Goal: Transaction & Acquisition: Obtain resource

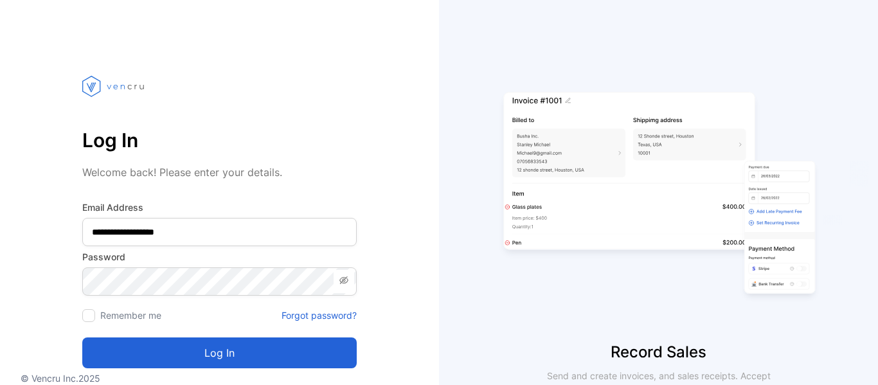
click at [248, 352] on button "Log in" at bounding box center [219, 352] width 274 height 31
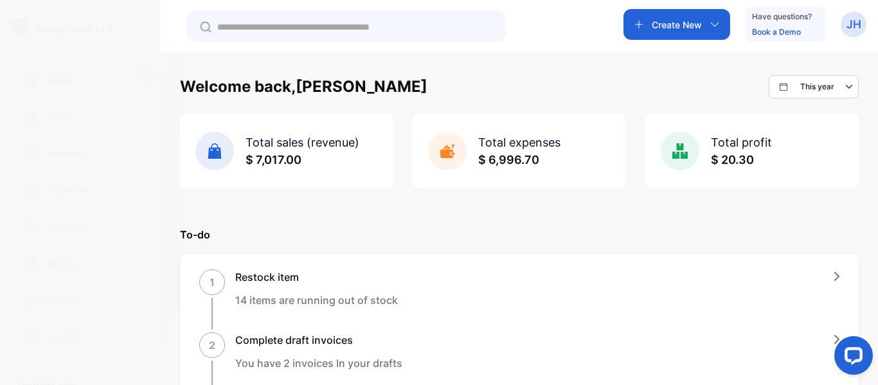
click at [60, 120] on p "Sales" at bounding box center [59, 116] width 23 height 13
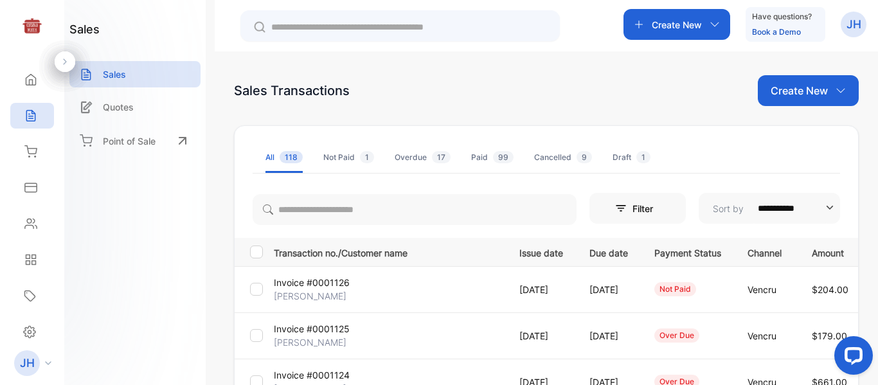
click at [336, 332] on p "Invoice #0001125" at bounding box center [312, 328] width 76 height 13
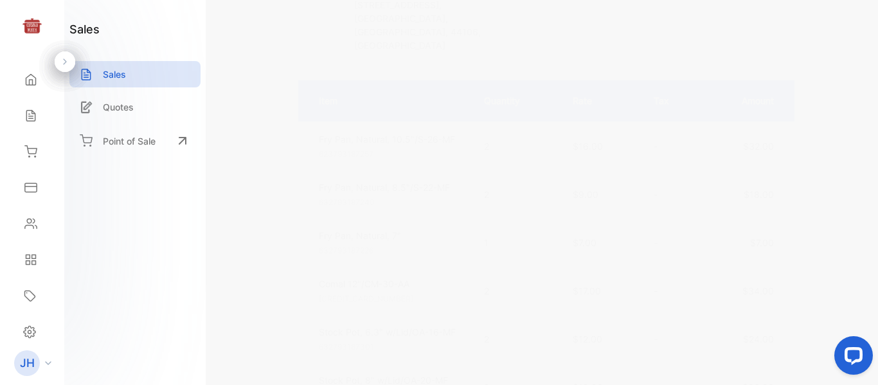
scroll to position [310, 0]
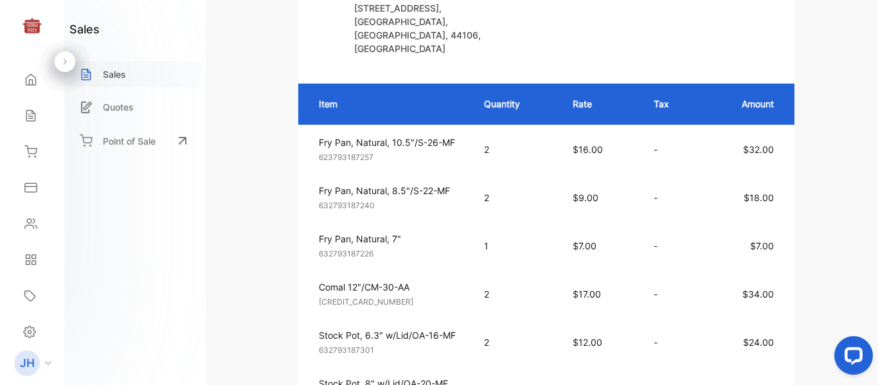
click at [144, 78] on div "Sales" at bounding box center [134, 74] width 131 height 26
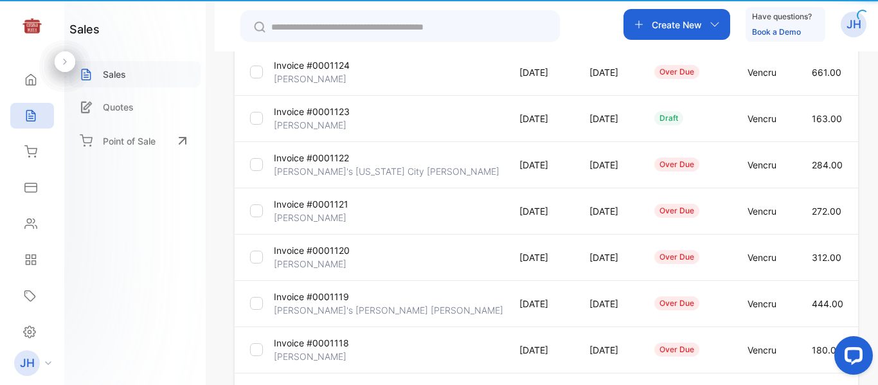
type input "**********"
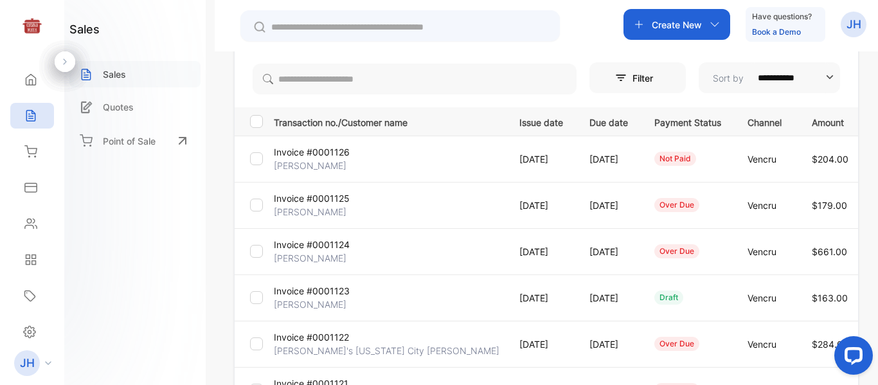
scroll to position [111, 0]
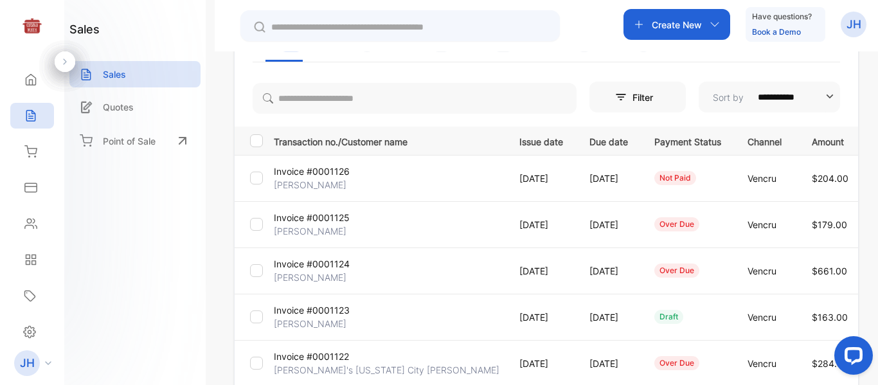
click at [519, 172] on p "[DATE]" at bounding box center [541, 178] width 44 height 13
click at [333, 175] on p "Invoice #0001126" at bounding box center [312, 171] width 76 height 13
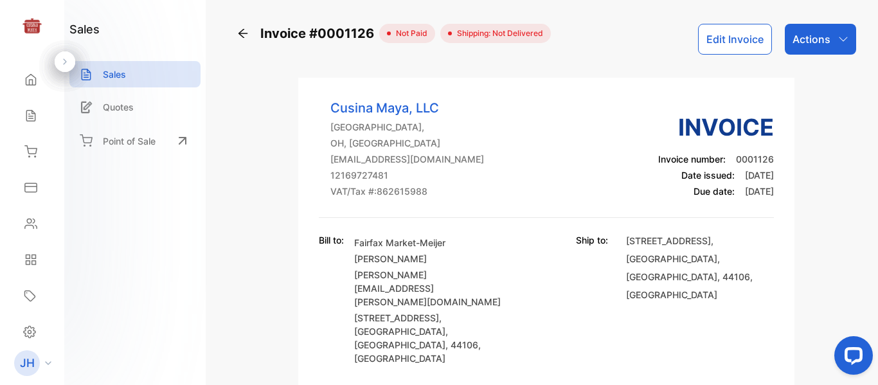
click at [820, 28] on div "Actions" at bounding box center [820, 39] width 71 height 31
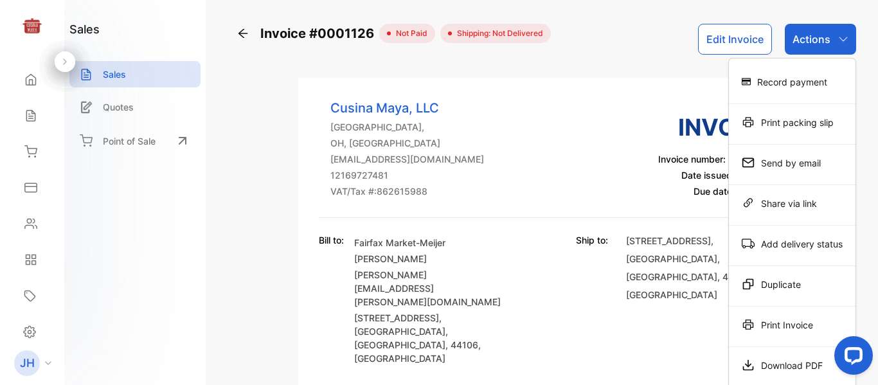
click at [714, 40] on button "Edit Invoice" at bounding box center [735, 39] width 74 height 31
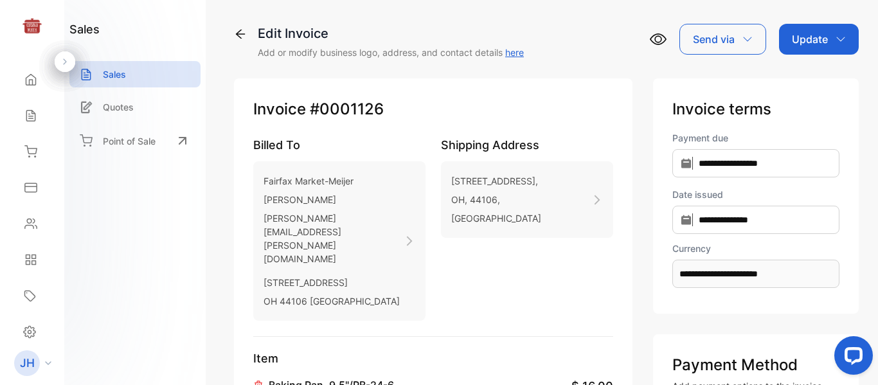
type input "**********"
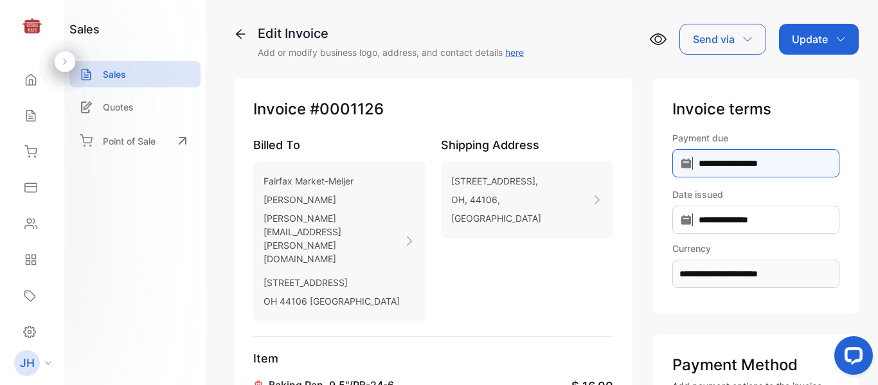
click at [750, 159] on input "**********" at bounding box center [755, 163] width 167 height 28
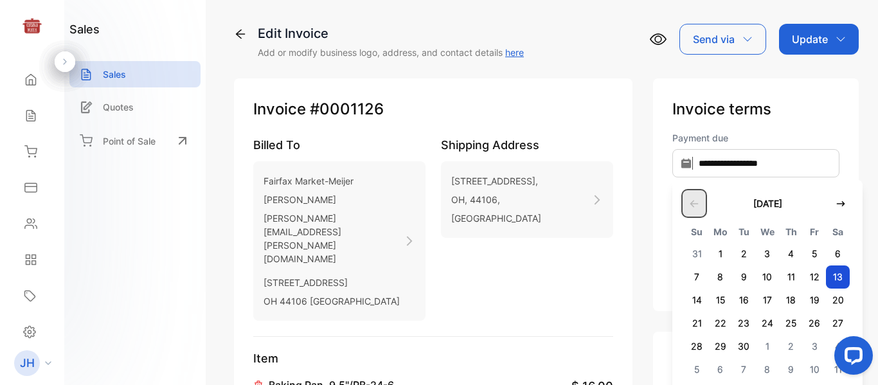
click at [690, 203] on icon "button" at bounding box center [694, 203] width 8 height 7
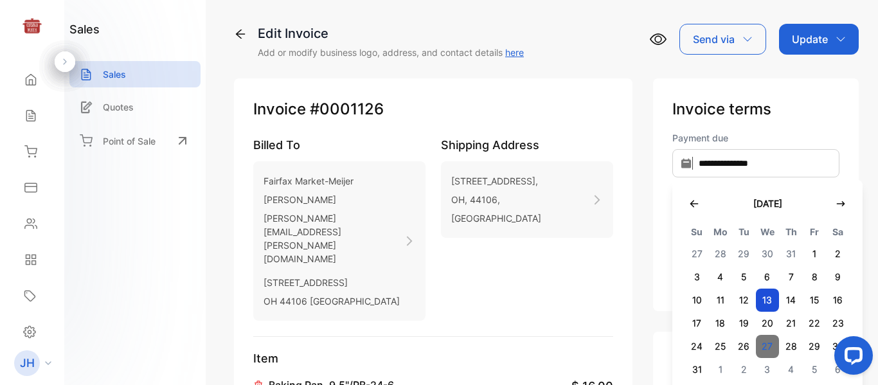
click at [757, 345] on span "27" at bounding box center [768, 346] width 24 height 23
type input "**********"
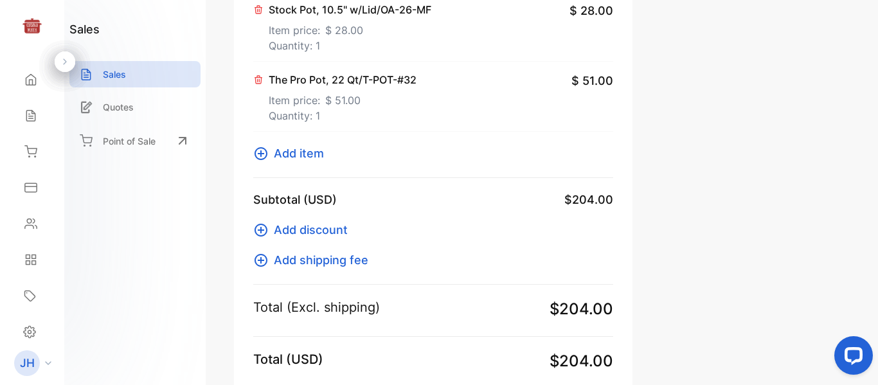
scroll to position [991, 0]
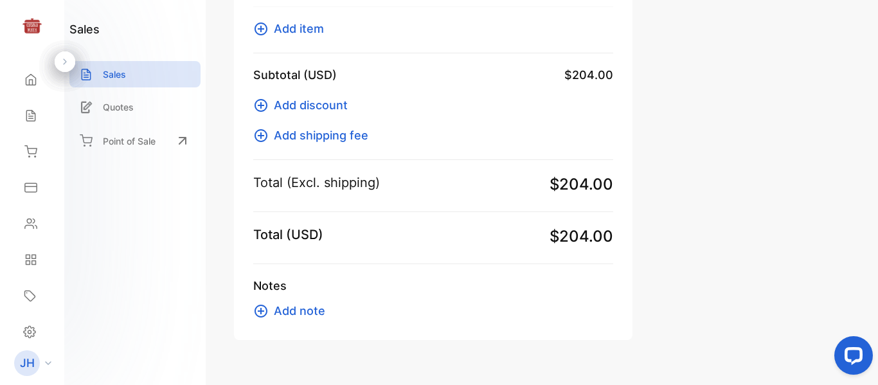
click at [312, 302] on span "Add note" at bounding box center [299, 310] width 51 height 17
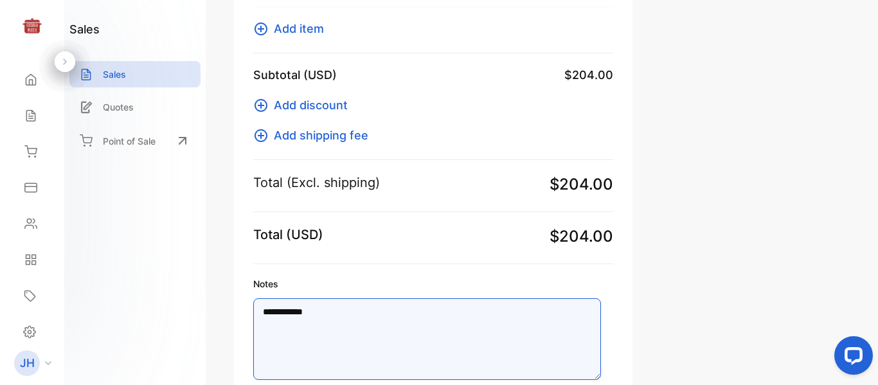
click at [334, 298] on textarea "**********" at bounding box center [427, 339] width 348 height 82
type textarea "**********"
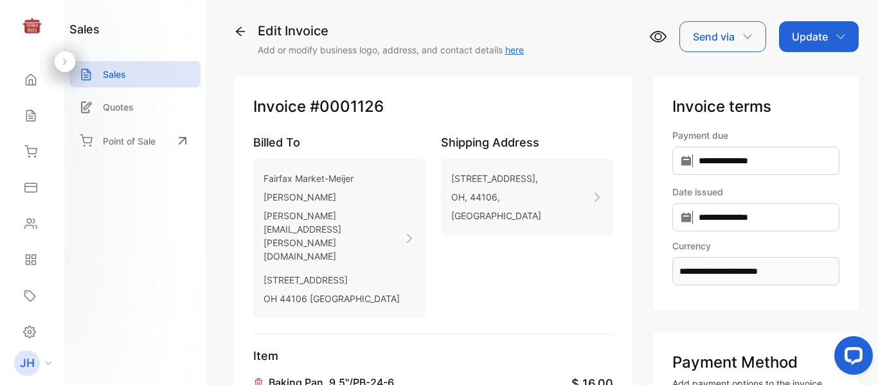
scroll to position [0, 0]
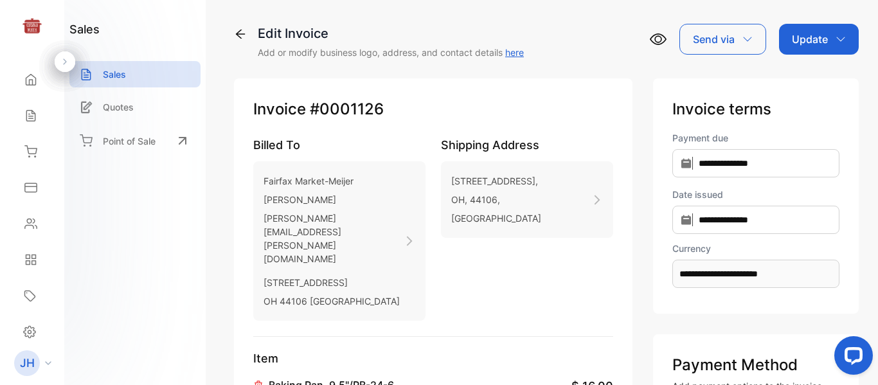
click at [836, 41] on icon "button" at bounding box center [841, 39] width 10 height 10
click at [804, 93] on div "Invoice" at bounding box center [821, 82] width 74 height 26
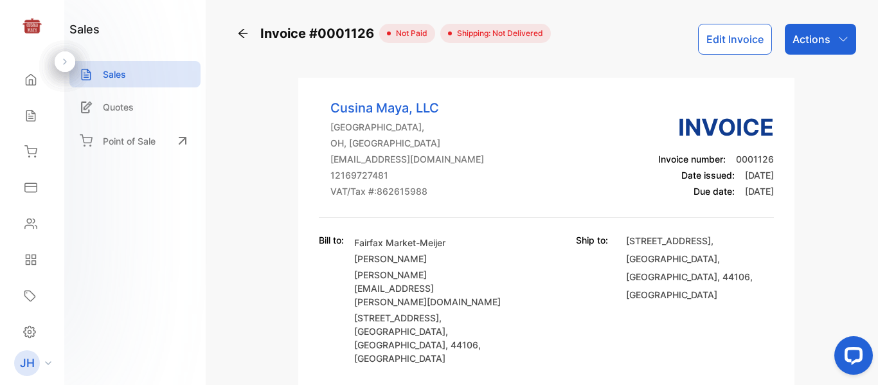
click at [828, 35] on div "Actions" at bounding box center [820, 39] width 71 height 31
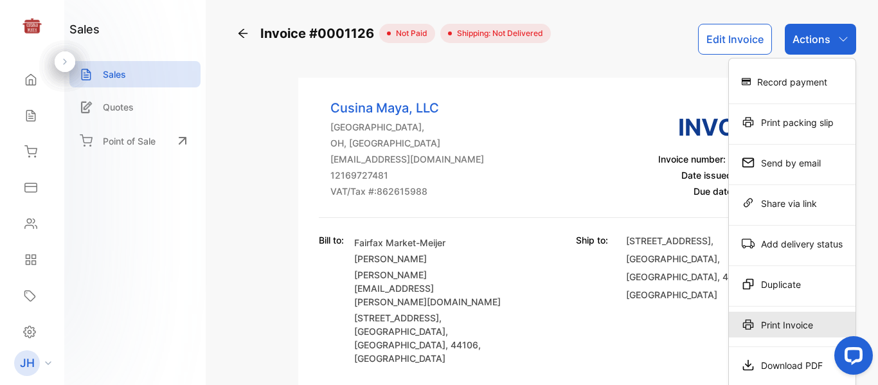
click at [791, 328] on div "Print Invoice" at bounding box center [792, 325] width 127 height 26
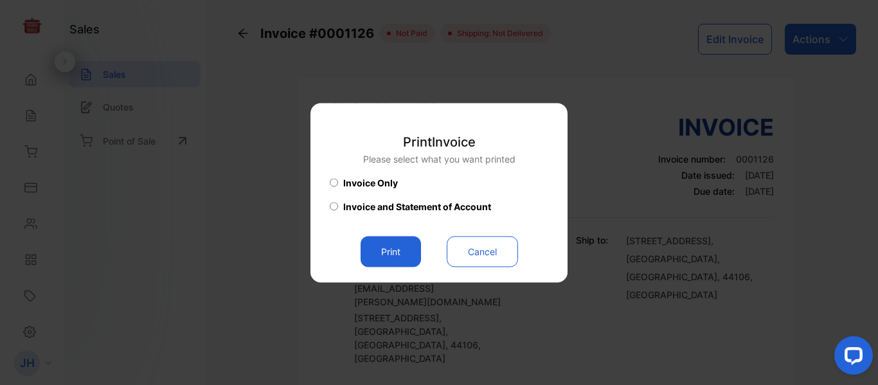
click at [393, 251] on button "Print" at bounding box center [391, 251] width 60 height 31
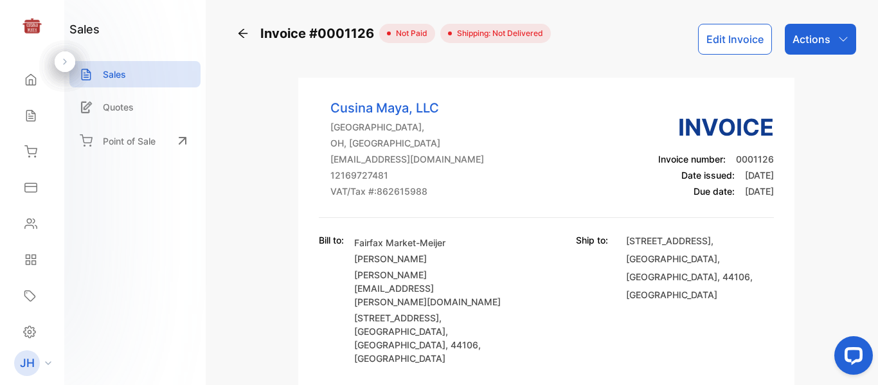
click at [1, 23] on div "Cusina Maya, LLC" at bounding box center [32, 28] width 64 height 26
click at [838, 40] on icon "button" at bounding box center [843, 39] width 10 height 10
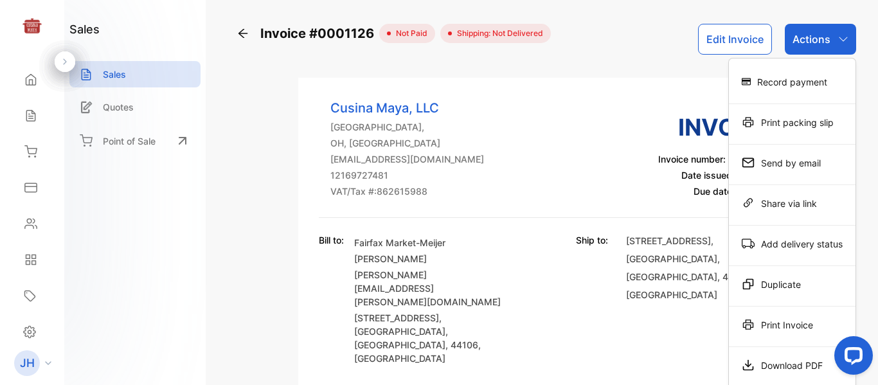
click at [768, 324] on div "Print Invoice" at bounding box center [792, 325] width 127 height 26
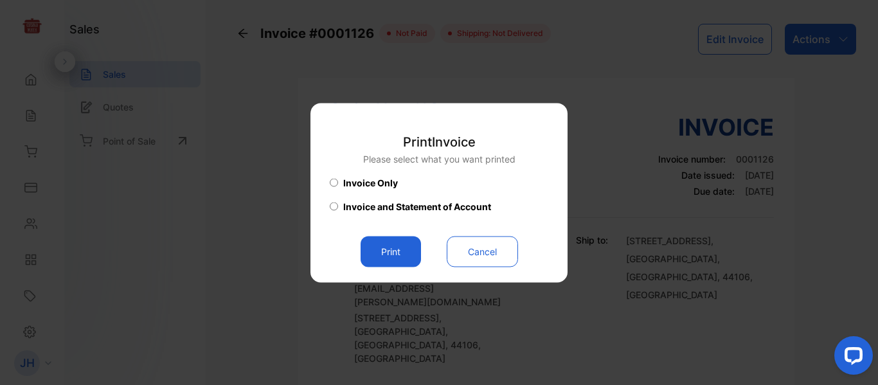
click at [398, 250] on button "Print" at bounding box center [391, 251] width 60 height 31
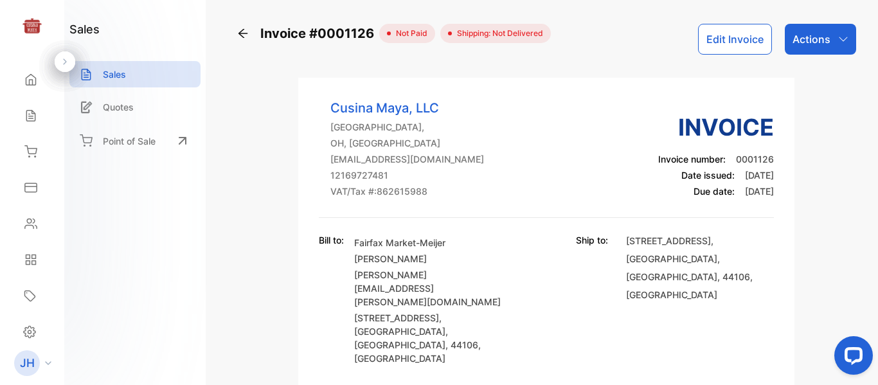
click at [823, 39] on p "Actions" at bounding box center [812, 38] width 38 height 15
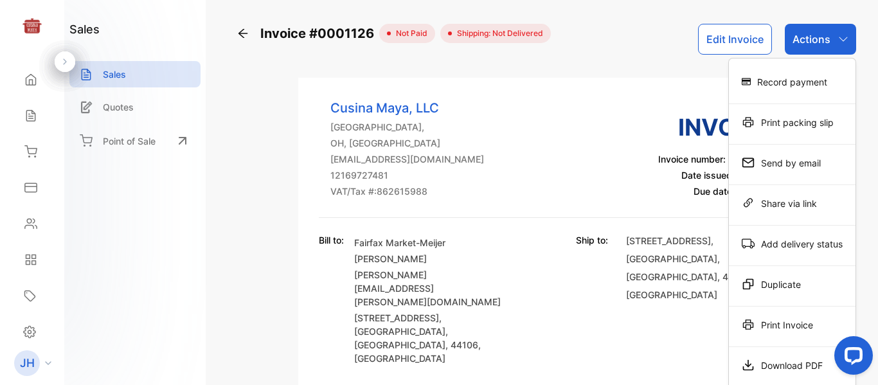
click at [787, 366] on div "Download PDF" at bounding box center [792, 365] width 127 height 26
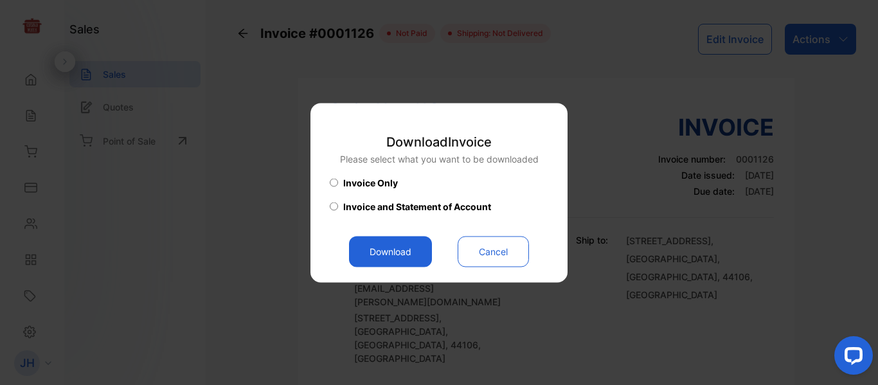
click at [397, 259] on button "Download" at bounding box center [390, 251] width 83 height 31
